Goal: Task Accomplishment & Management: Use online tool/utility

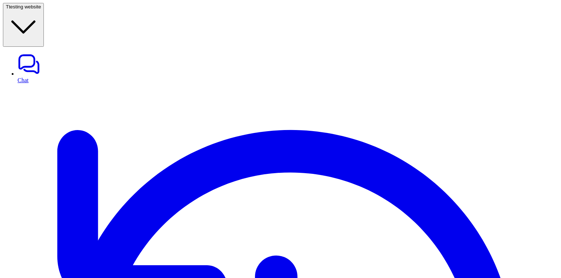
type textarea "**********"
click at [41, 6] on span "testing website" at bounding box center [25, 6] width 32 height 5
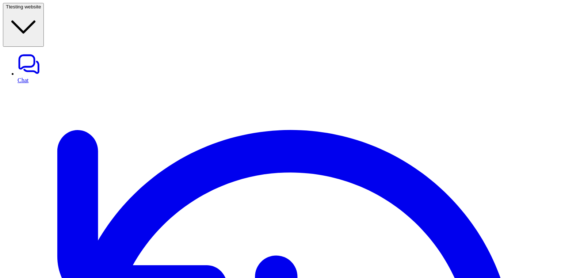
scroll to position [58, 0]
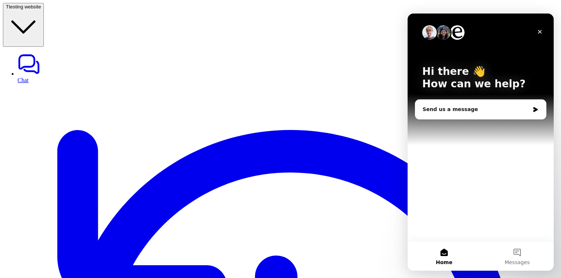
click at [540, 32] on icon "Close" at bounding box center [540, 32] width 4 height 4
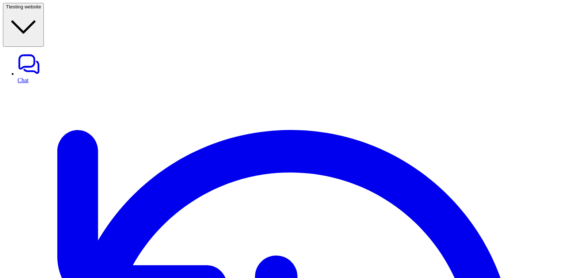
drag, startPoint x: 284, startPoint y: 108, endPoint x: 398, endPoint y: 109, distance: 113.6
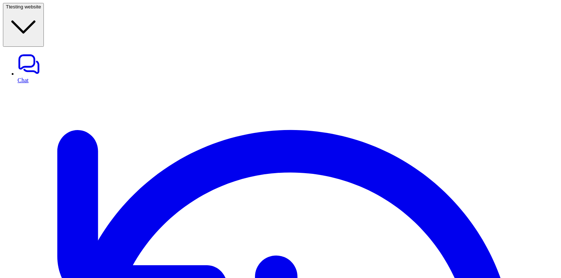
copy p "Set up the AI to use Shopify actions when respo"
